Goal: Browse casually: Explore the website without a specific task or goal

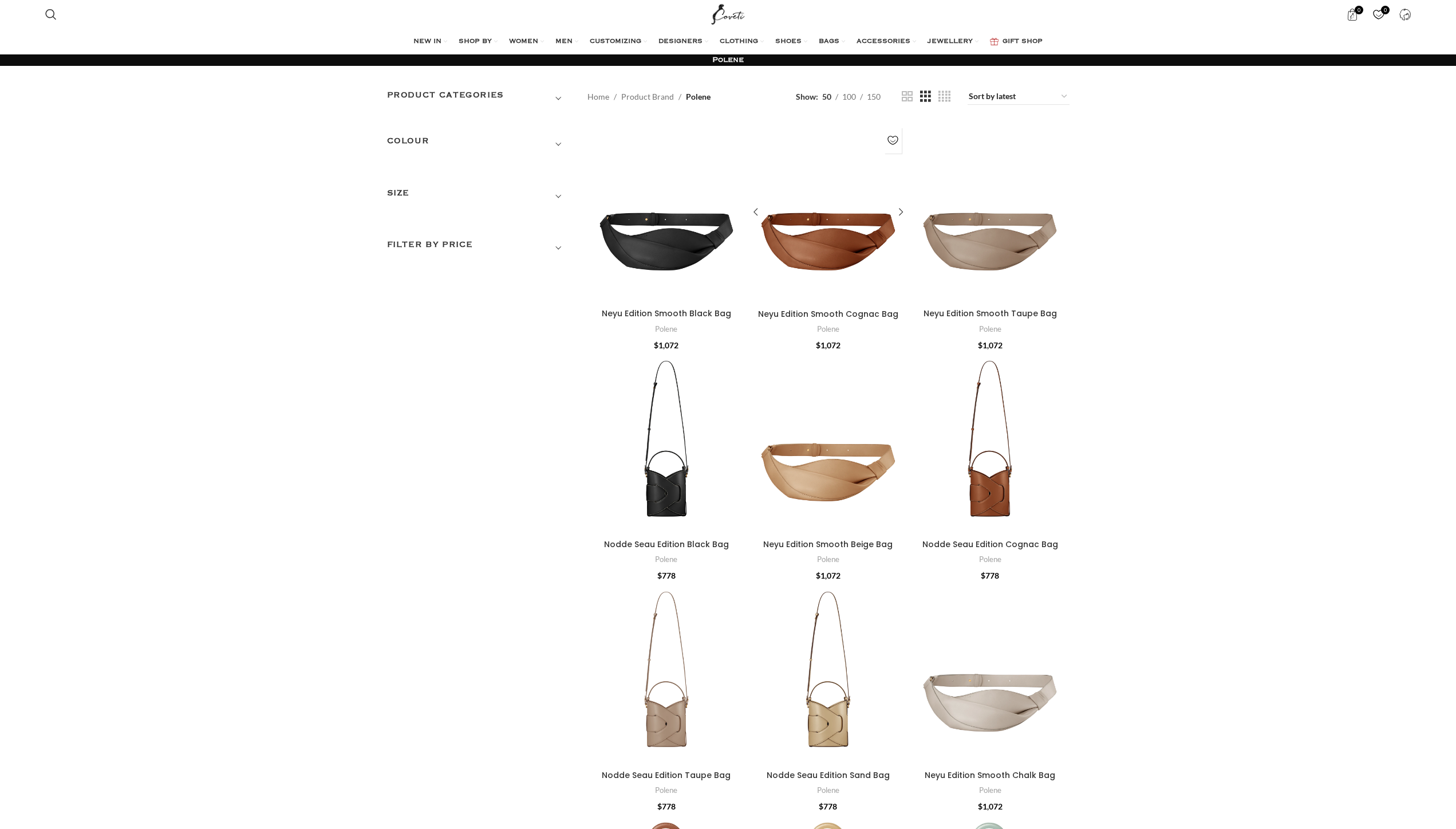
click at [806, 227] on div "Neyu Edition Smooth Cognac Bag" at bounding box center [808, 213] width 40 height 181
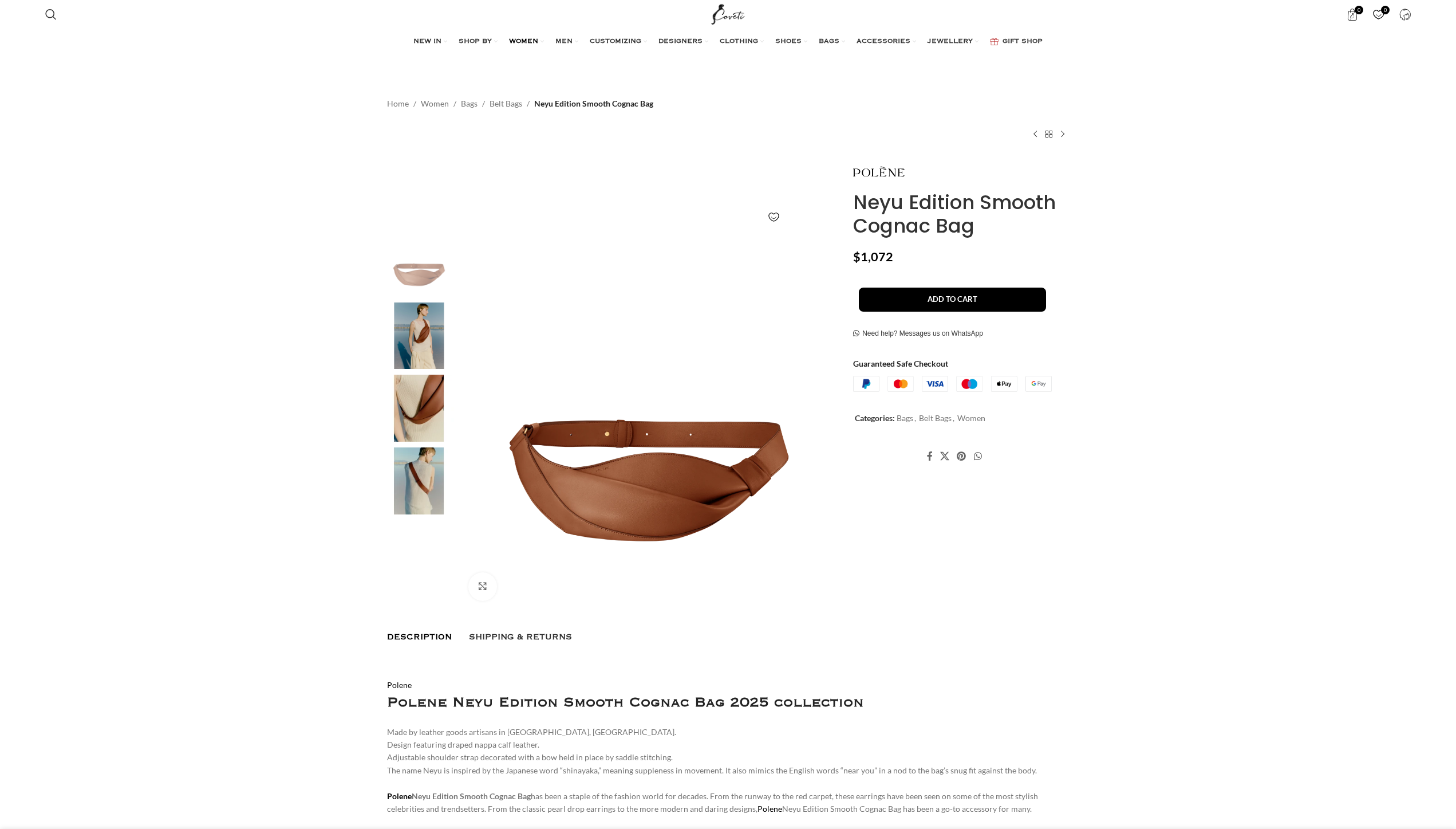
click at [509, 39] on span "WOMEN" at bounding box center [523, 42] width 29 height 9
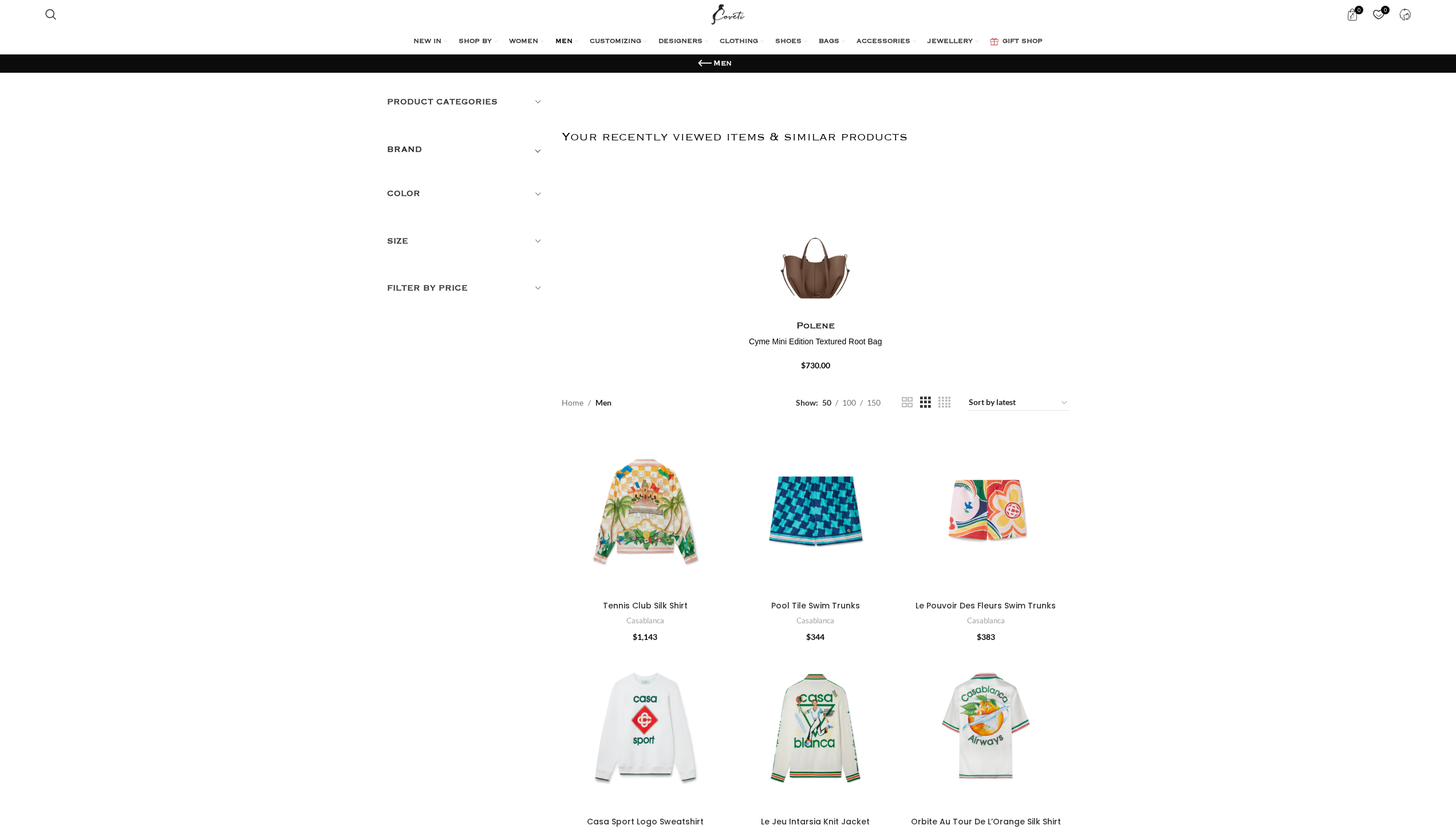
click at [497, 101] on h5 "Product categories" at bounding box center [466, 102] width 158 height 12
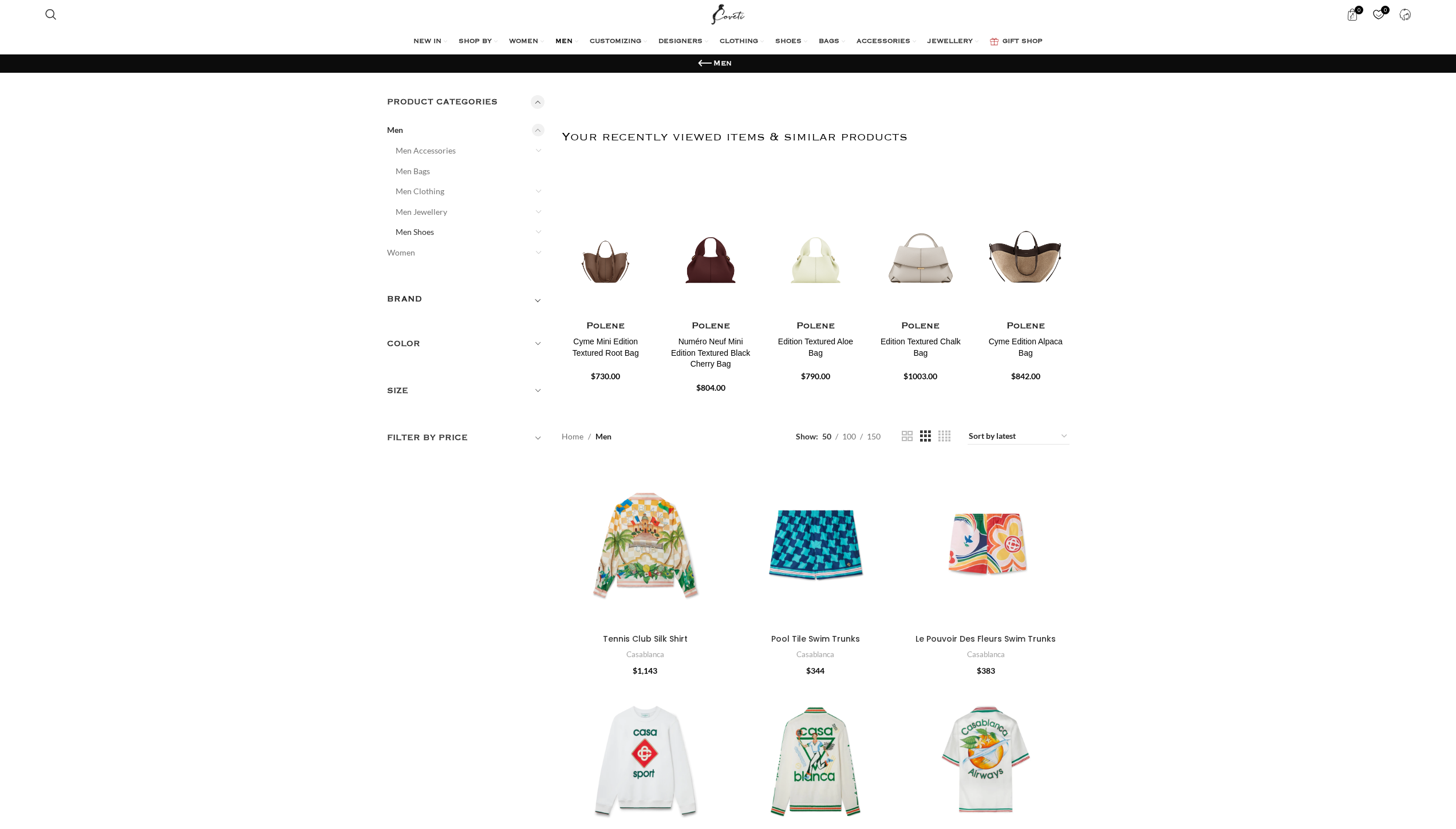
click at [416, 228] on link "Men Shoes" at bounding box center [463, 232] width 135 height 21
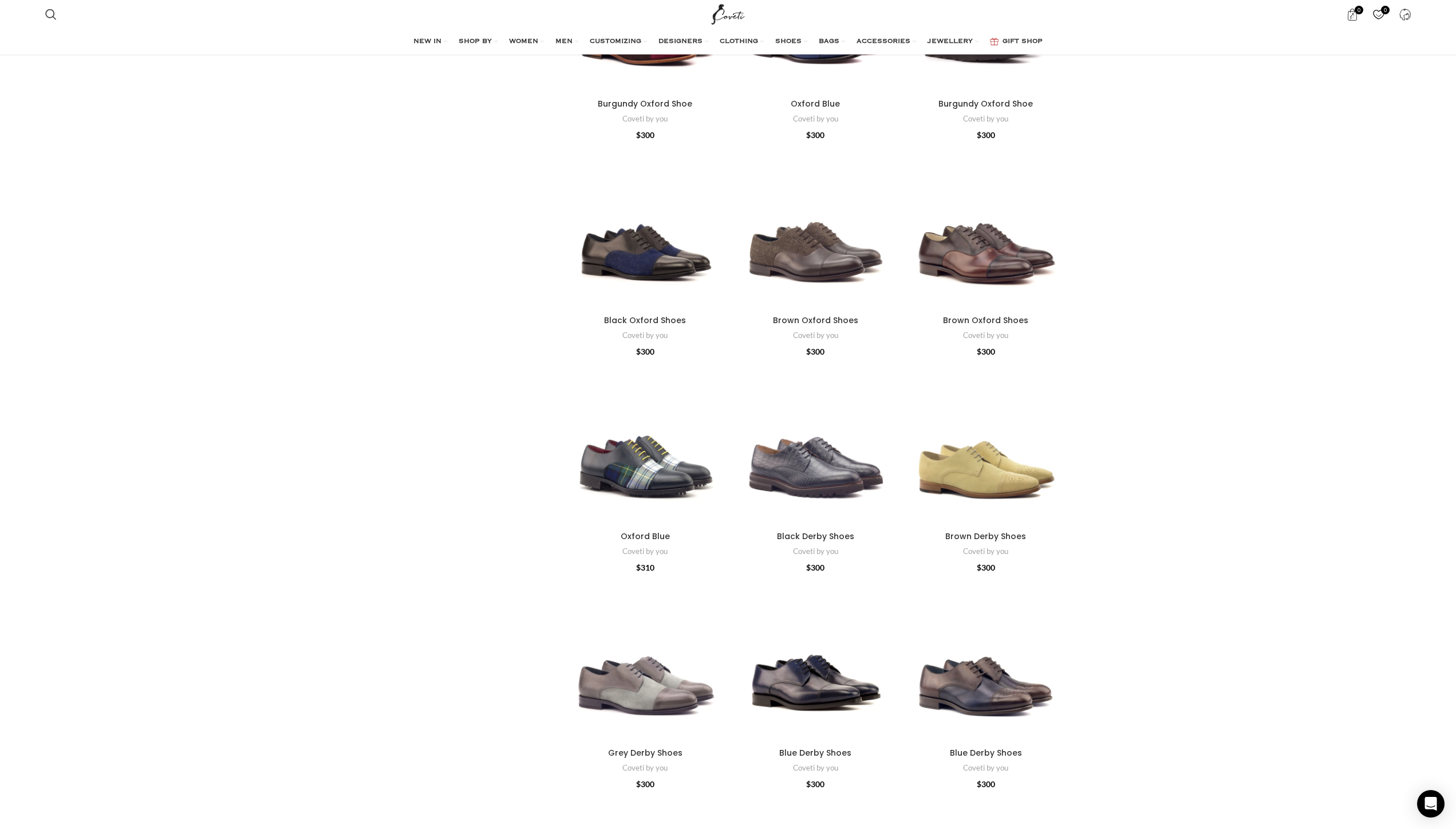
scroll to position [2220, 0]
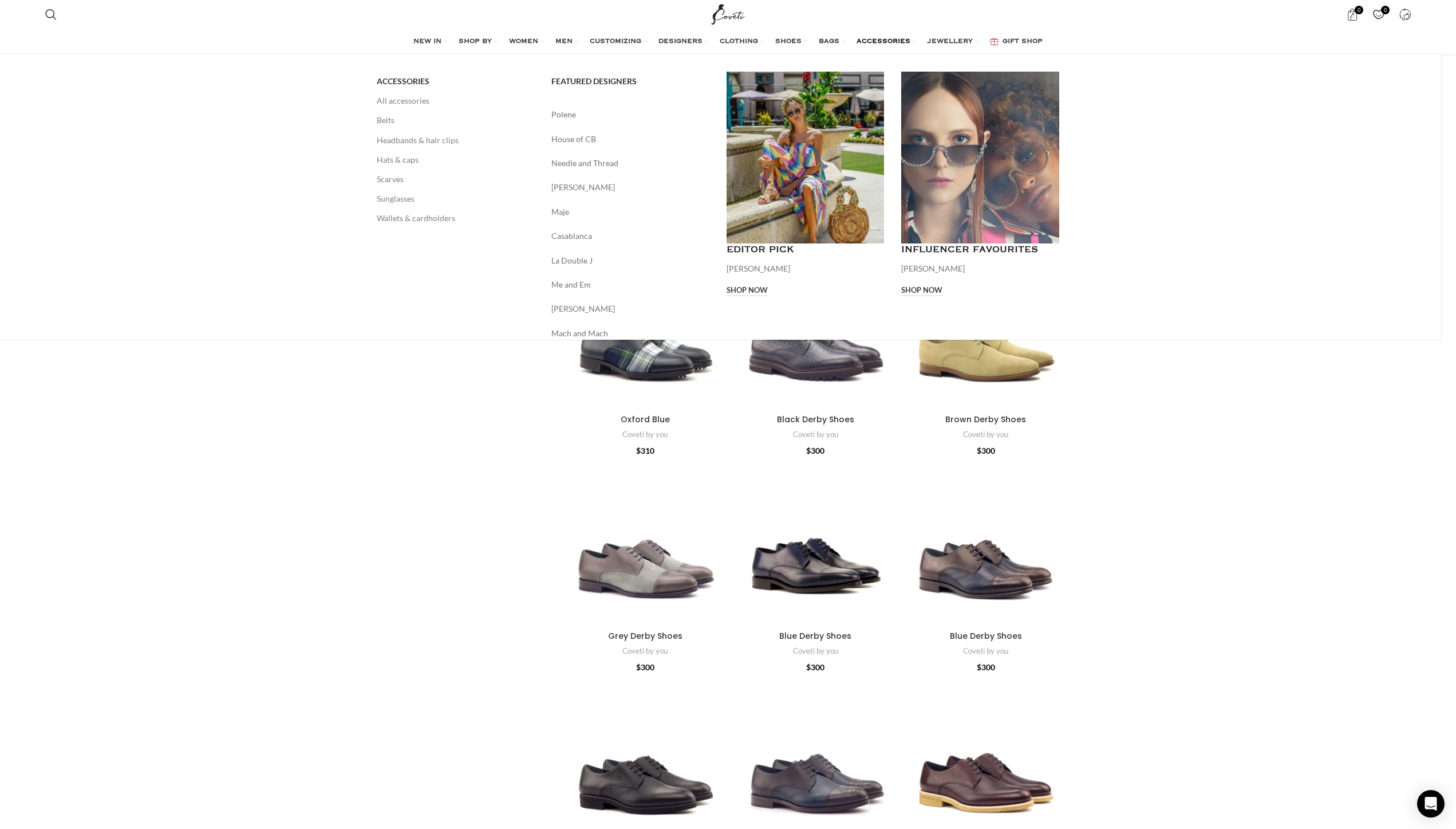
click at [892, 40] on span "ACCESSORIES" at bounding box center [883, 42] width 54 height 9
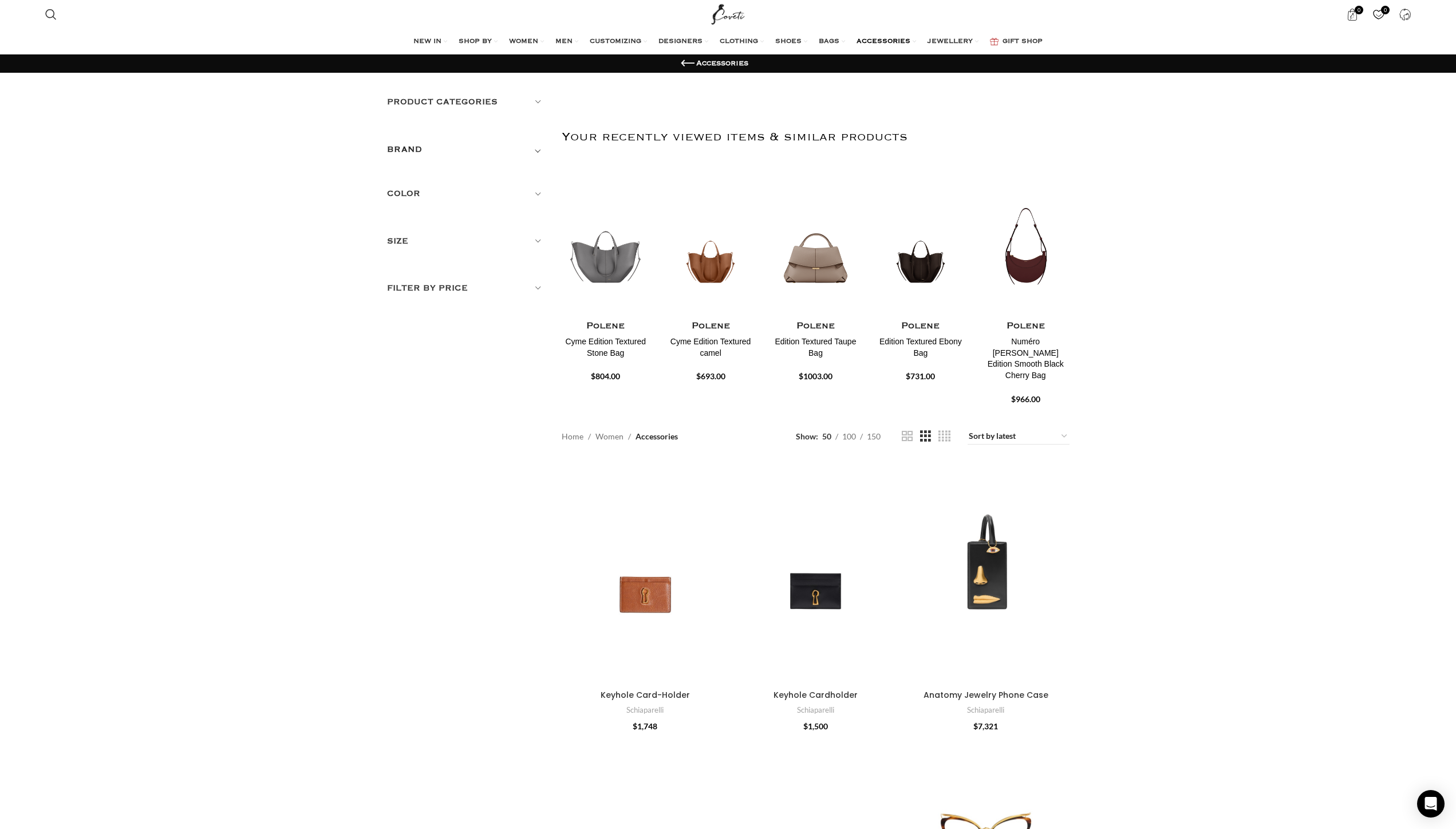
click at [949, 40] on span "JEWELLERY" at bounding box center [950, 42] width 45 height 9
